Goal: Task Accomplishment & Management: Complete application form

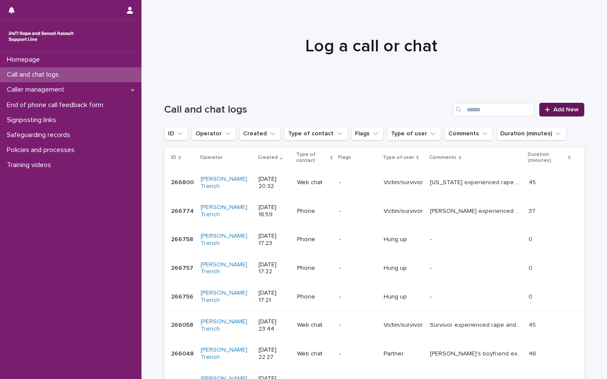
click at [553, 108] on span "Add New" at bounding box center [565, 110] width 25 height 6
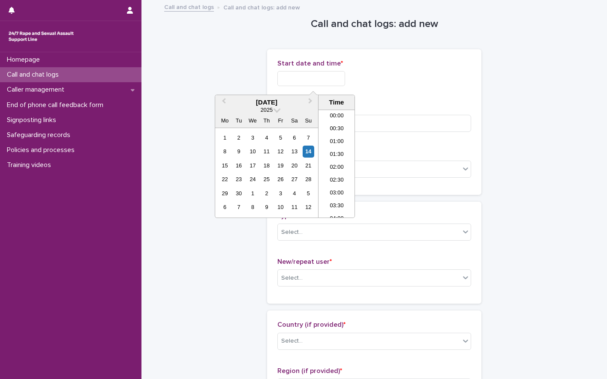
click at [300, 80] on input "text" at bounding box center [311, 78] width 68 height 15
click at [331, 162] on li "21:30" at bounding box center [336, 163] width 36 height 13
type input "**********"
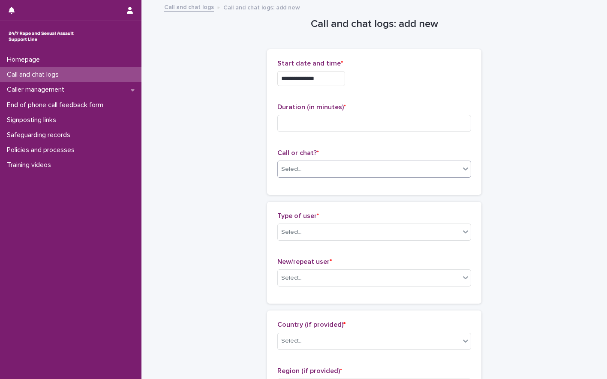
click at [303, 169] on input "text" at bounding box center [303, 169] width 1 height 7
click at [298, 200] on div "Web chat" at bounding box center [371, 200] width 193 height 15
click at [295, 229] on div "Select..." at bounding box center [291, 232] width 21 height 9
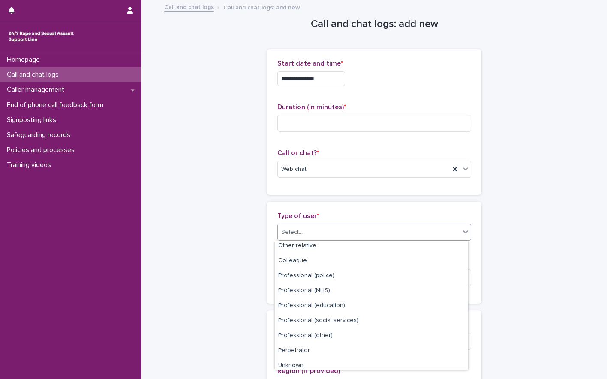
scroll to position [96, 0]
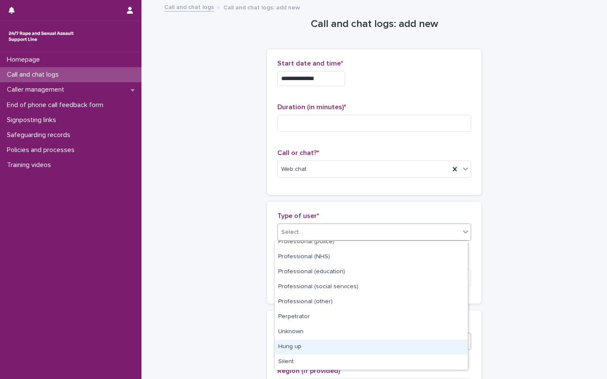
click at [299, 344] on div "Hung up" at bounding box center [371, 347] width 193 height 15
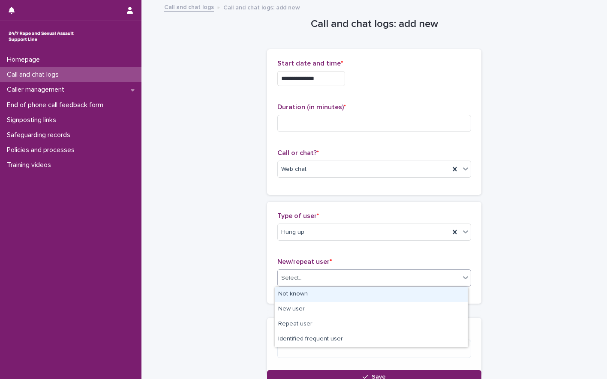
click at [310, 287] on body "**********" at bounding box center [303, 189] width 607 height 379
click at [308, 295] on div "Not known" at bounding box center [371, 294] width 193 height 15
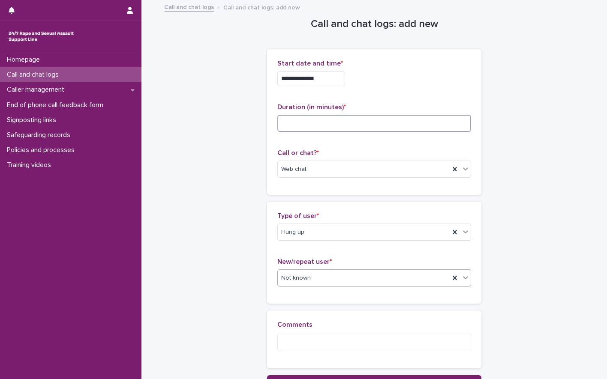
click at [309, 118] on input at bounding box center [374, 123] width 194 height 17
